Goal: Navigation & Orientation: Find specific page/section

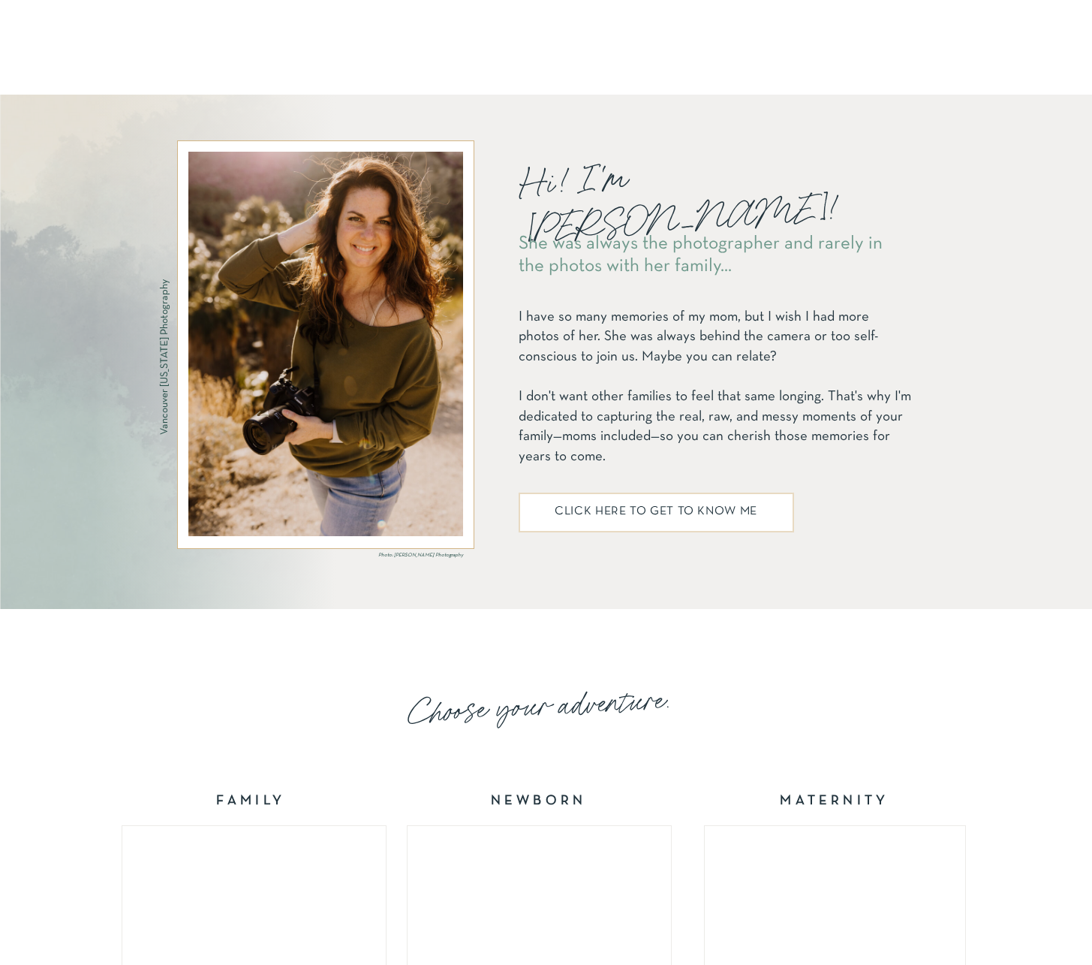
scroll to position [2012, 0]
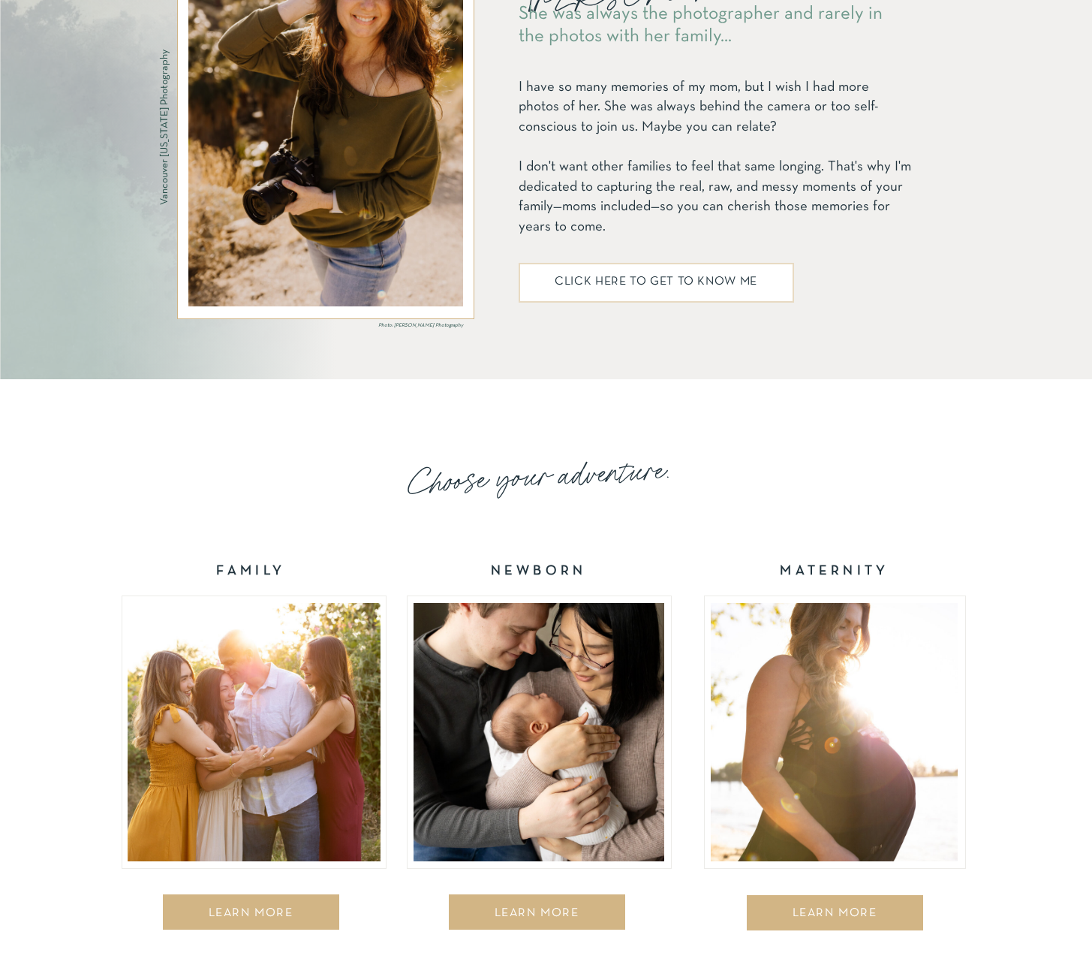
click at [271, 686] on div at bounding box center [254, 732] width 253 height 258
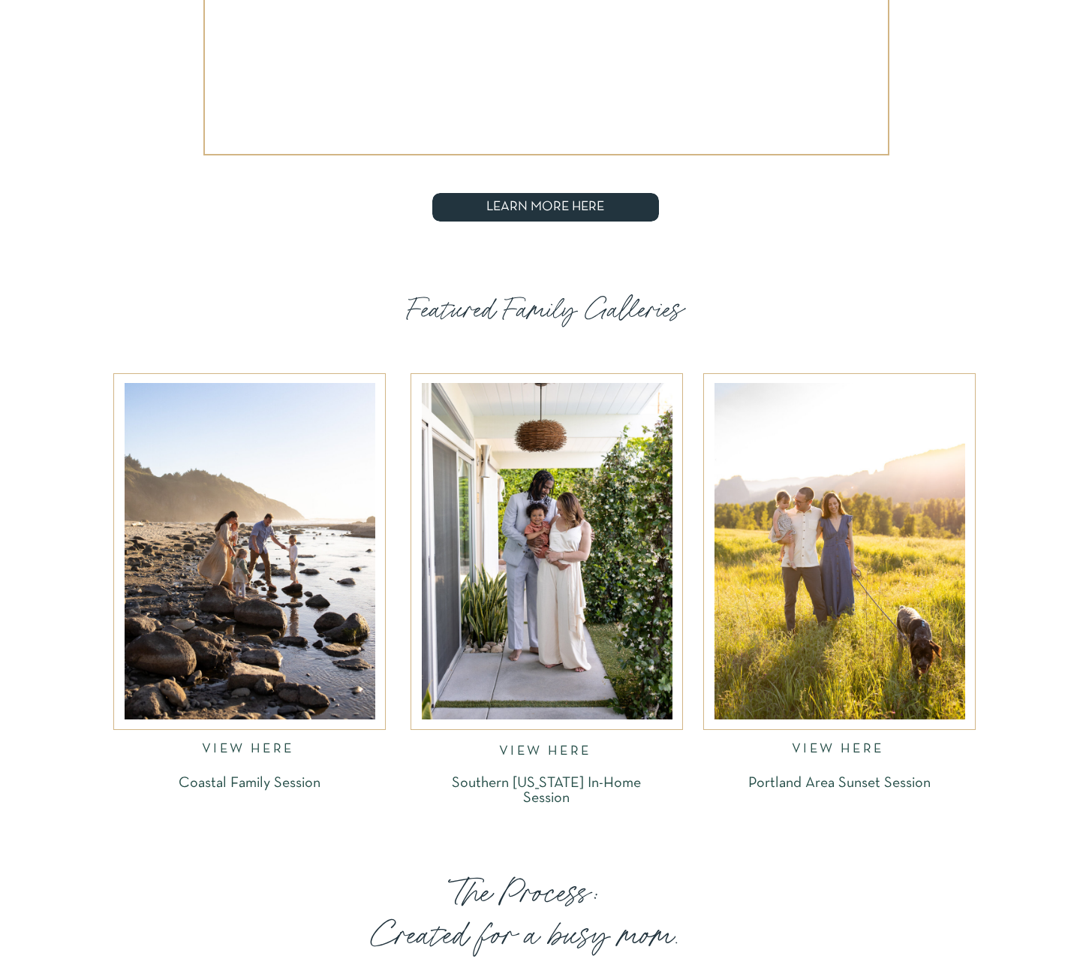
scroll to position [2162, 0]
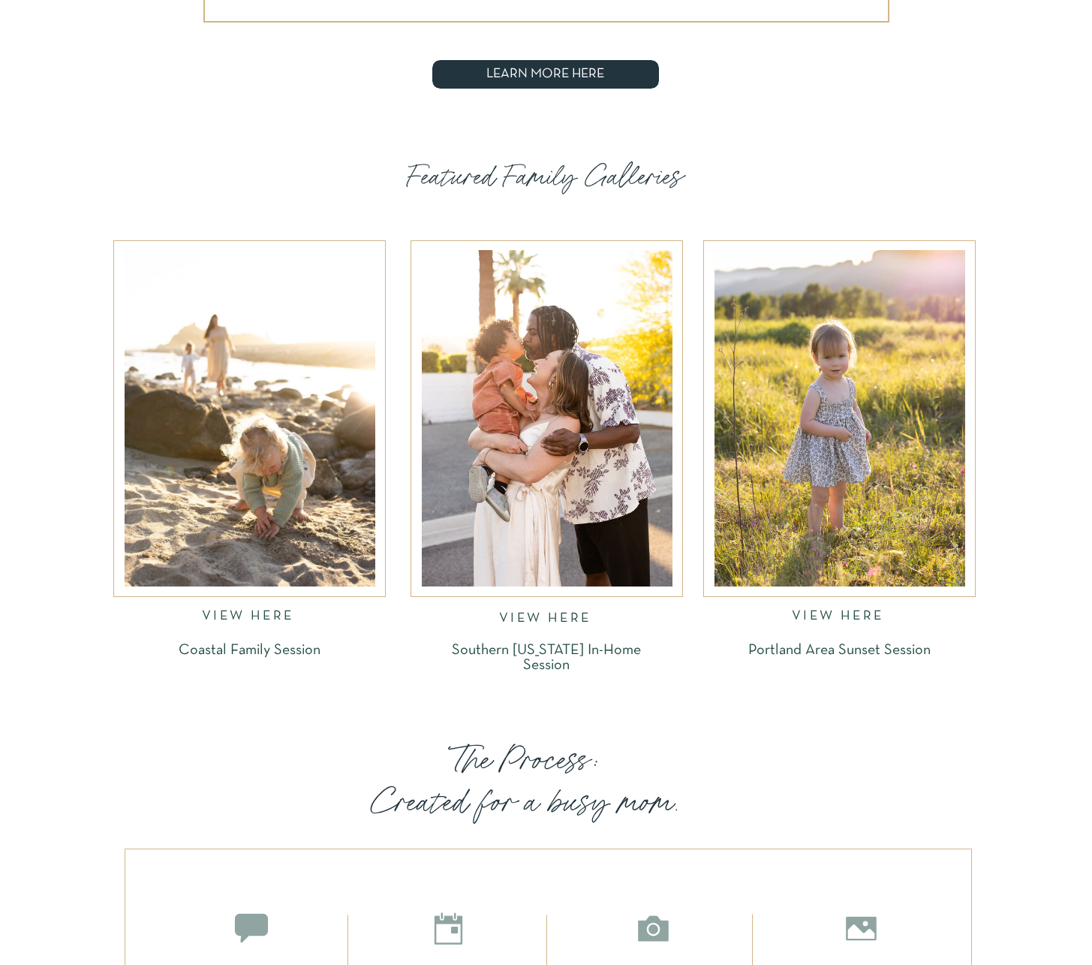
click at [589, 505] on div at bounding box center [547, 418] width 251 height 336
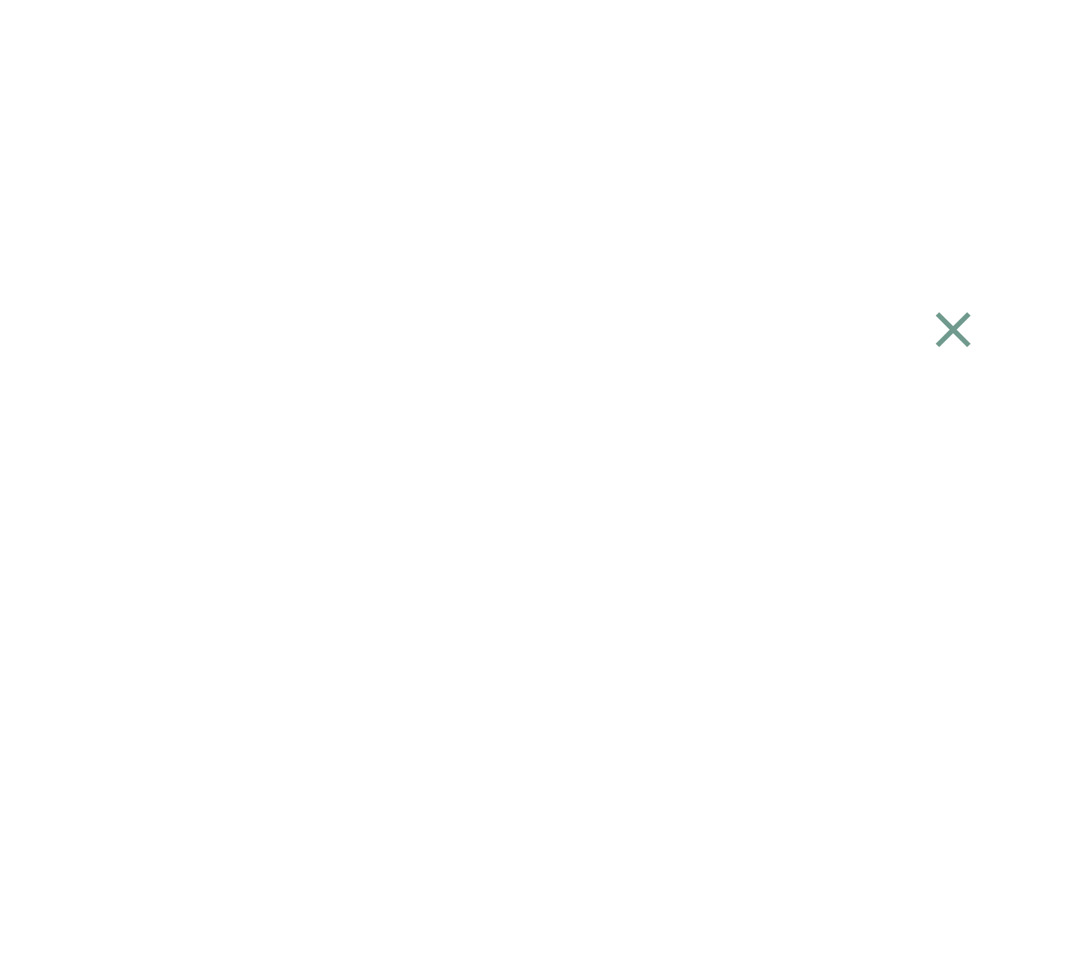
scroll to position [2289, 0]
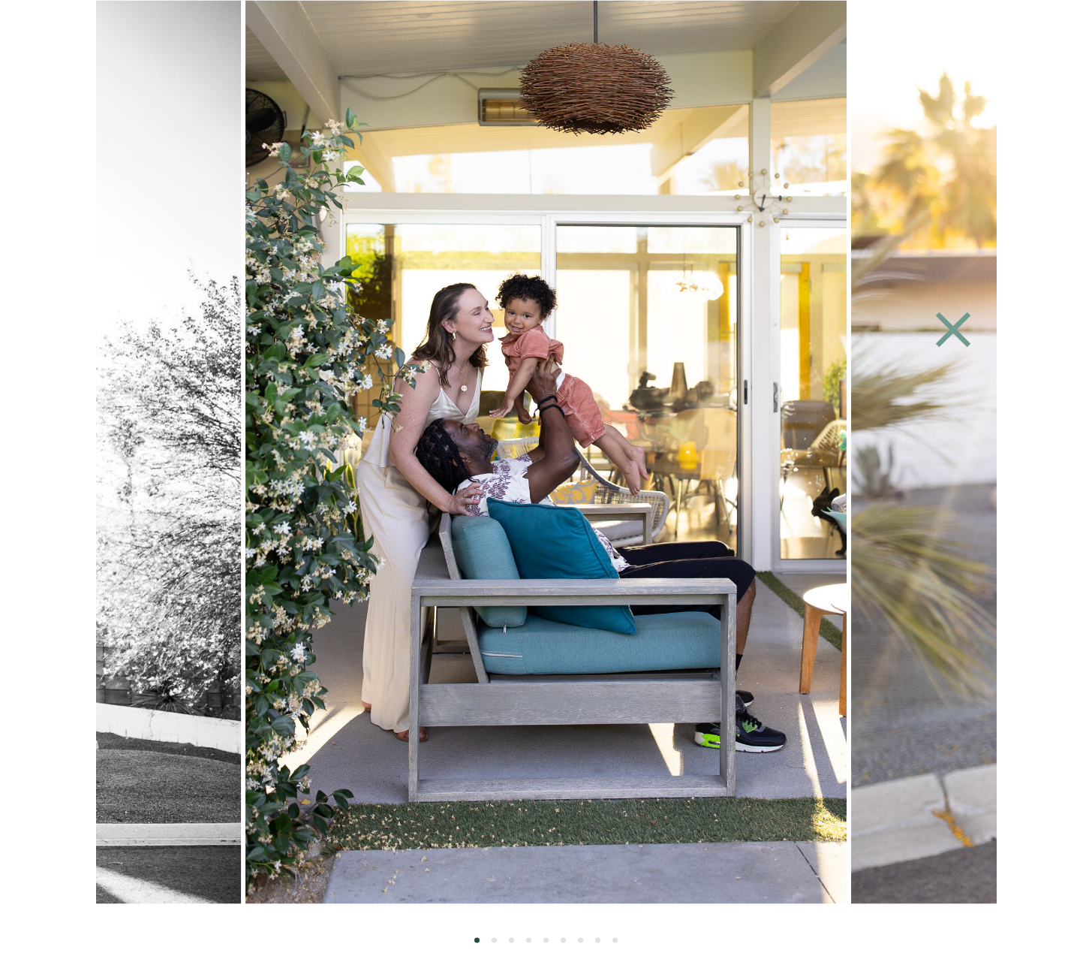
click at [759, 448] on img at bounding box center [546, 451] width 602 height 903
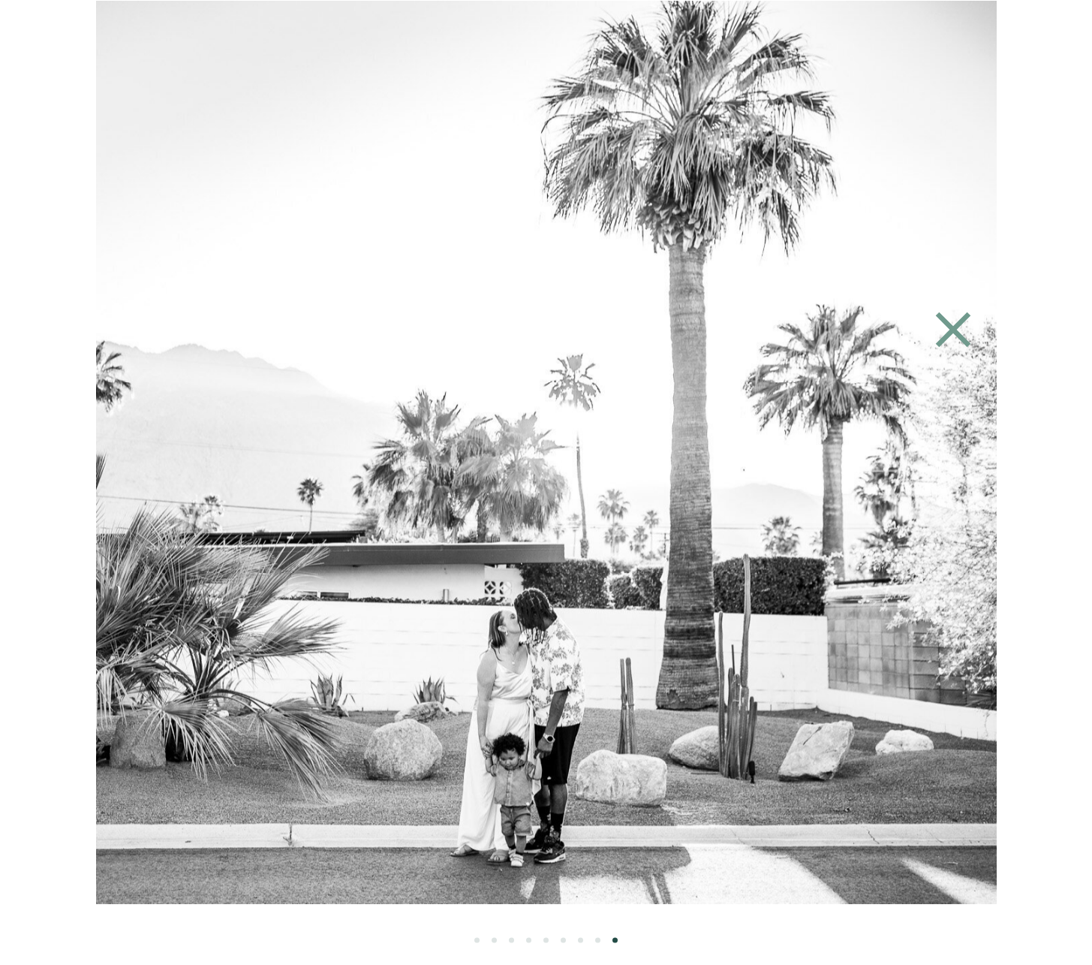
click at [335, 455] on img at bounding box center [399, 451] width 1355 height 903
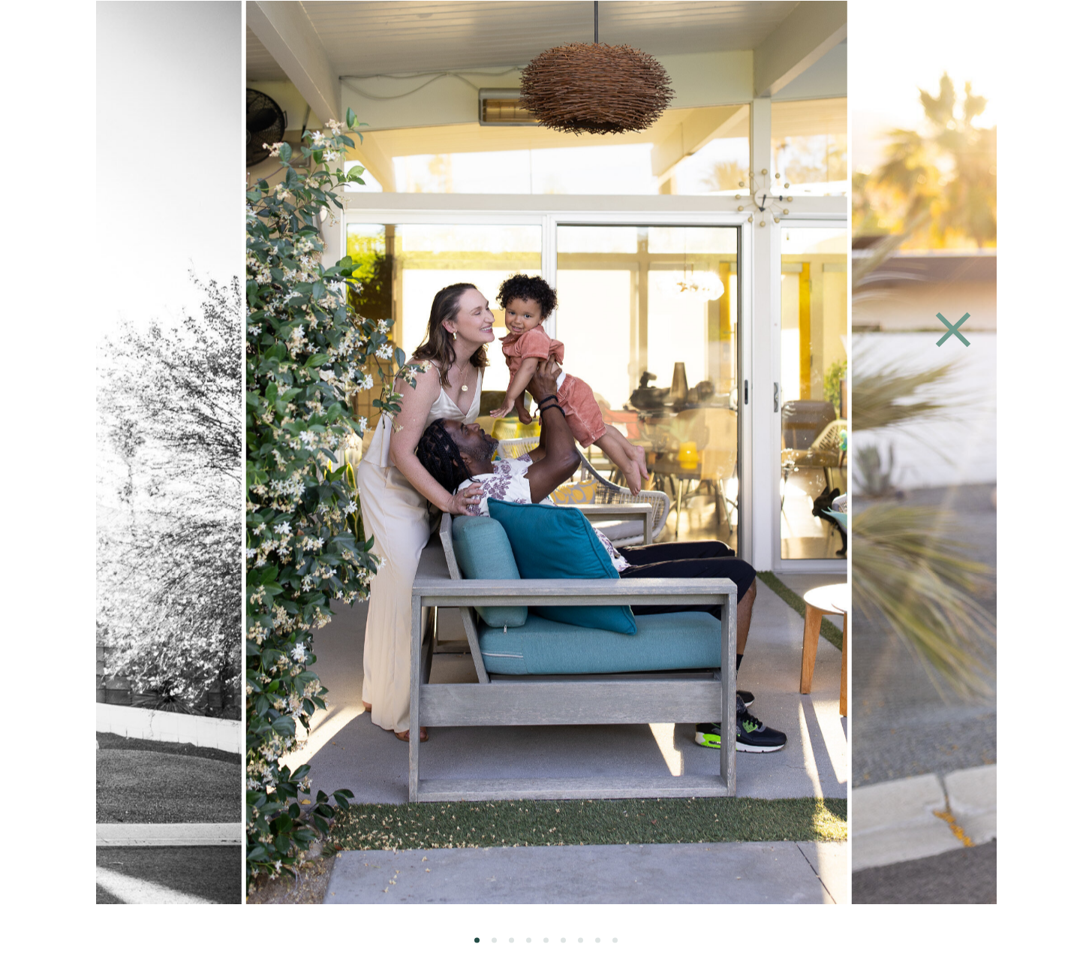
click at [245, 444] on img at bounding box center [546, 451] width 602 height 903
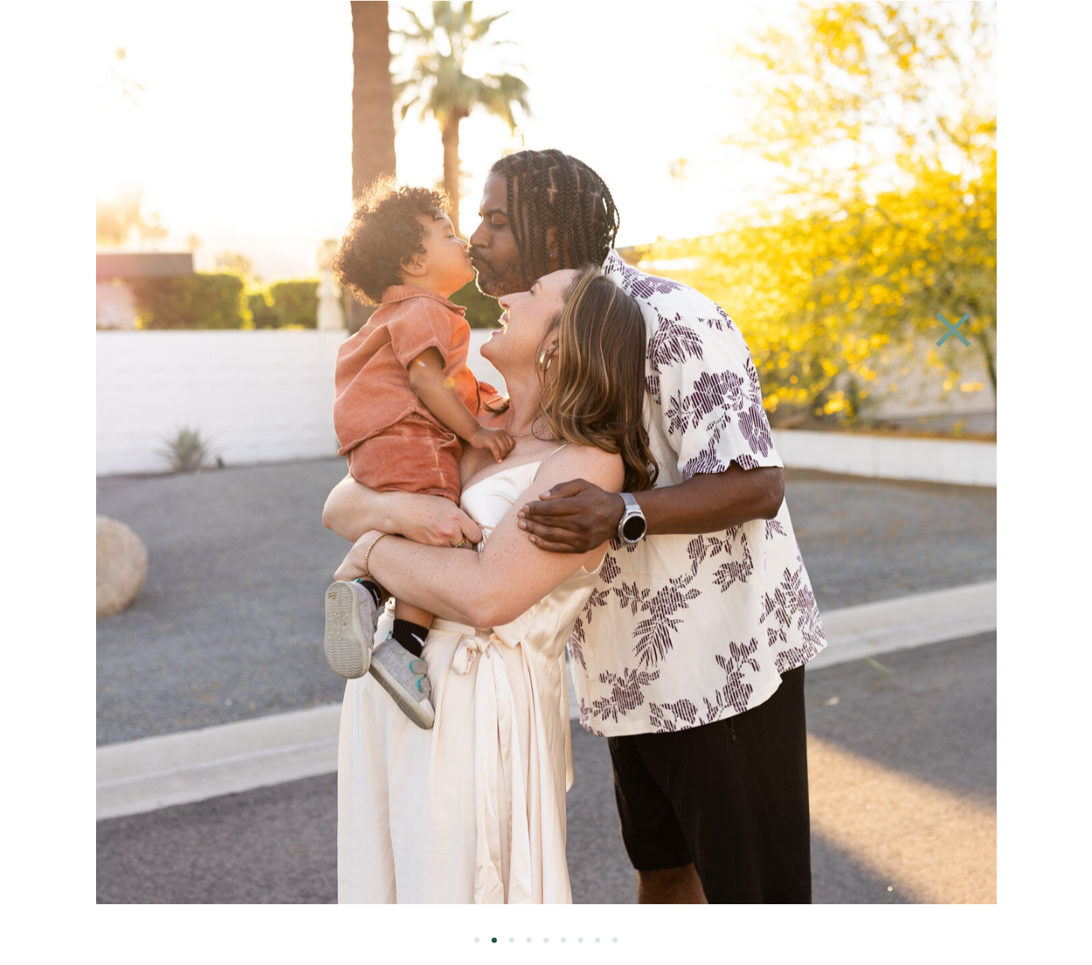
click at [343, 374] on img at bounding box center [534, 451] width 1355 height 903
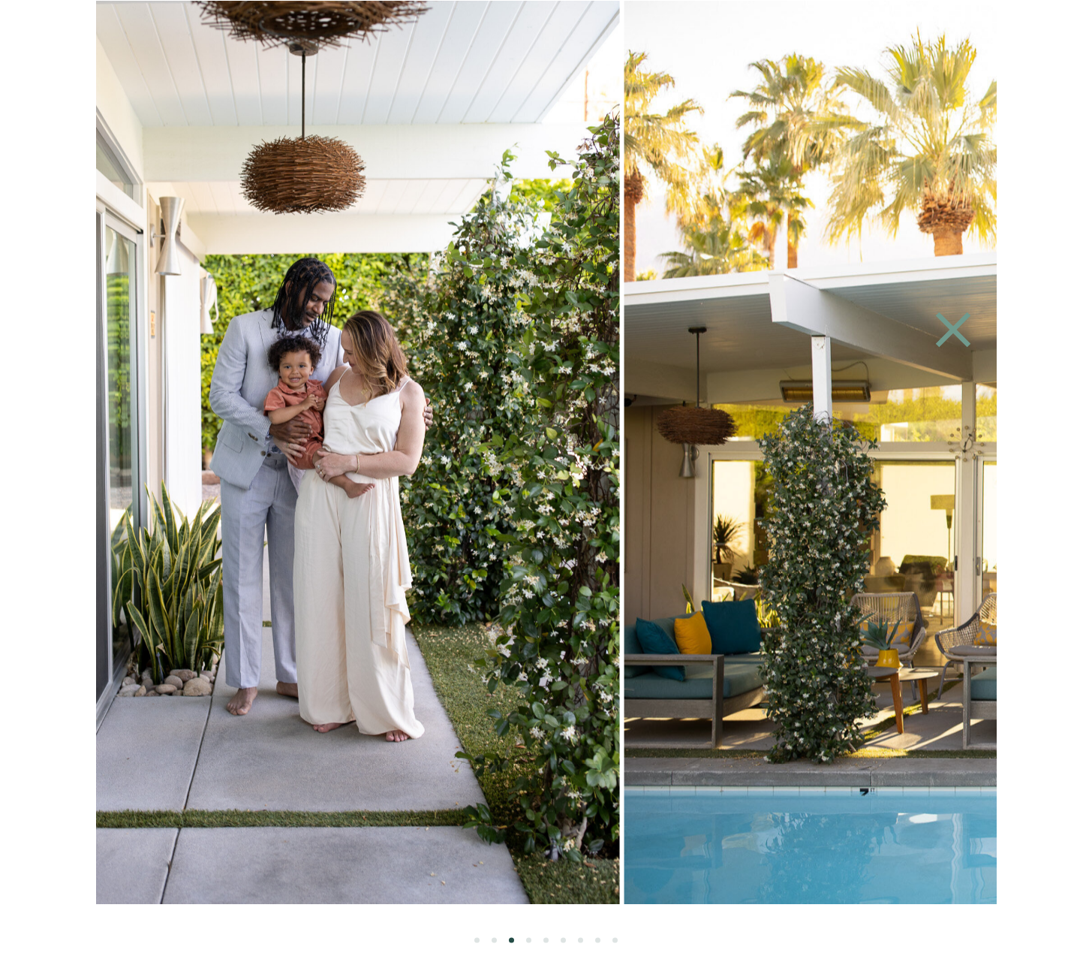
click at [435, 375] on img at bounding box center [319, 451] width 602 height 903
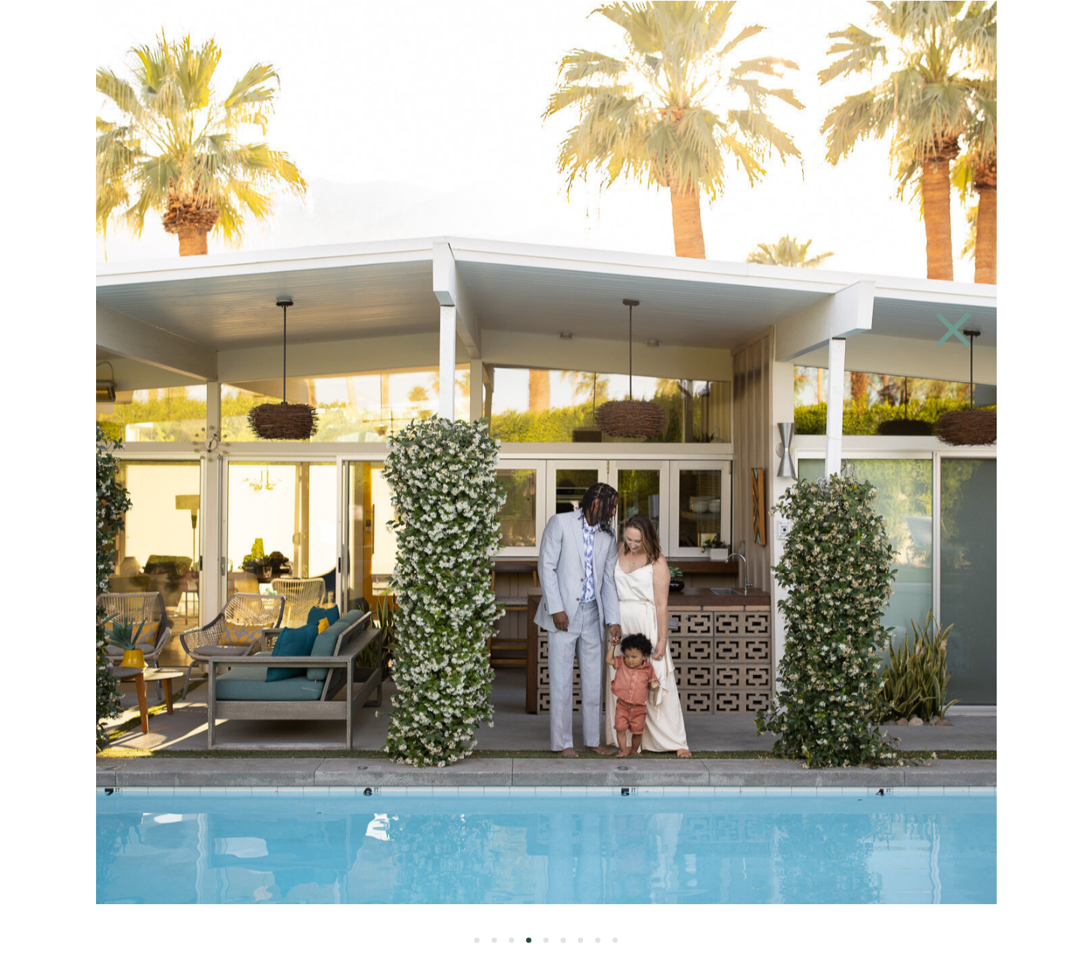
click at [339, 356] on img at bounding box center [546, 451] width 1355 height 903
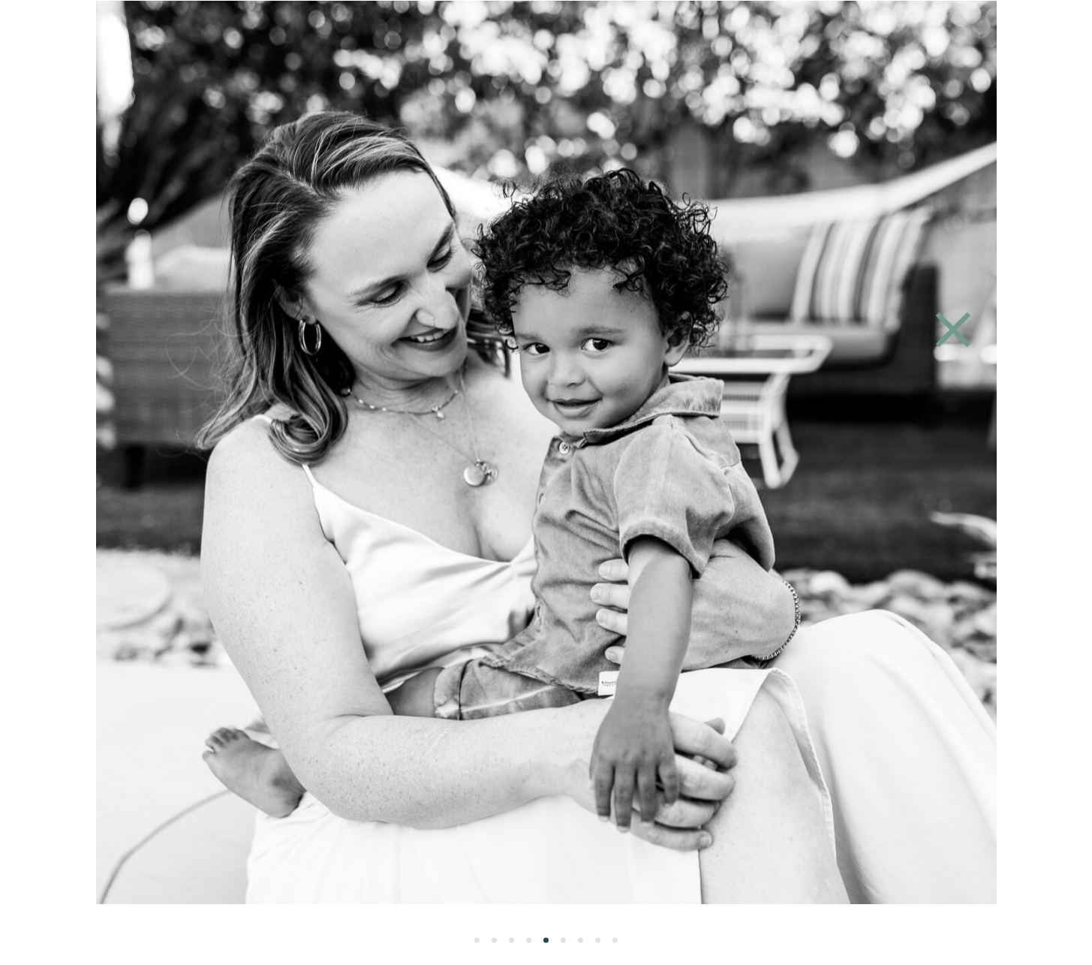
click at [370, 327] on img at bounding box center [539, 451] width 1355 height 903
